Goal: Find contact information: Find contact information

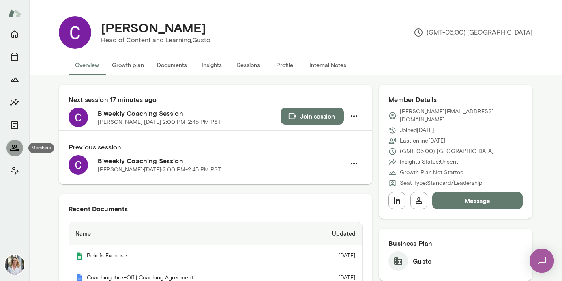
click at [19, 144] on icon "Members" at bounding box center [15, 148] width 10 height 10
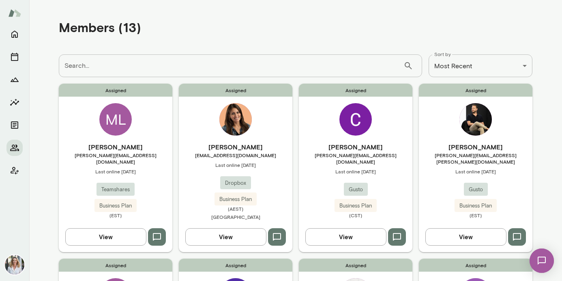
click at [239, 116] on img at bounding box center [236, 119] width 32 height 32
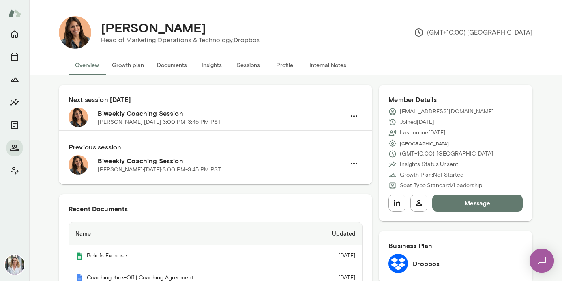
click at [282, 65] on button "Profile" at bounding box center [285, 64] width 37 height 19
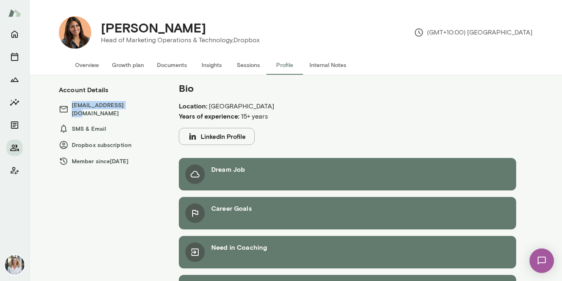
drag, startPoint x: 129, startPoint y: 105, endPoint x: 73, endPoint y: 105, distance: 56.4
click at [73, 105] on h6 "[EMAIL_ADDRESS][DOMAIN_NAME]" at bounding box center [111, 109] width 104 height 16
copy h6 "[EMAIL_ADDRESS][DOMAIN_NAME]"
